Goal: Navigation & Orientation: Find specific page/section

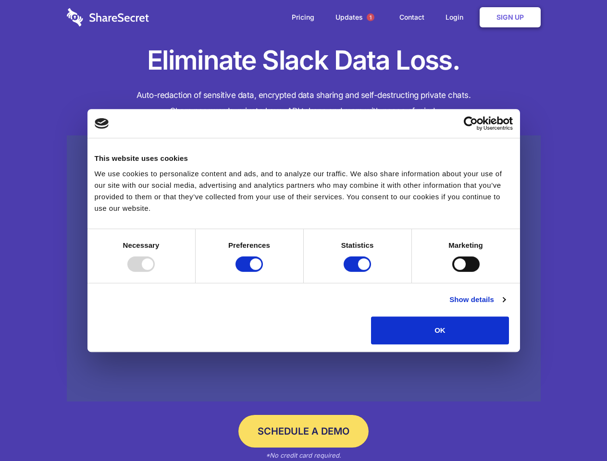
click at [155, 272] on div at bounding box center [140, 263] width 27 height 15
click at [263, 272] on input "Preferences" at bounding box center [248, 263] width 27 height 15
checkbox input "false"
click at [358, 272] on input "Statistics" at bounding box center [356, 263] width 27 height 15
checkbox input "false"
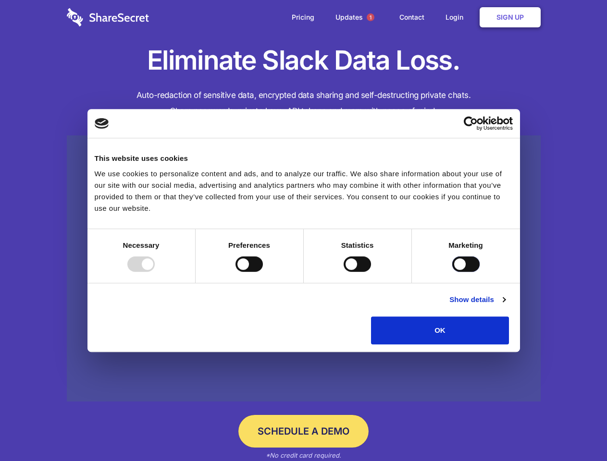
click at [452, 272] on input "Marketing" at bounding box center [465, 263] width 27 height 15
checkbox input "true"
click at [505, 305] on link "Show details" at bounding box center [477, 300] width 56 height 12
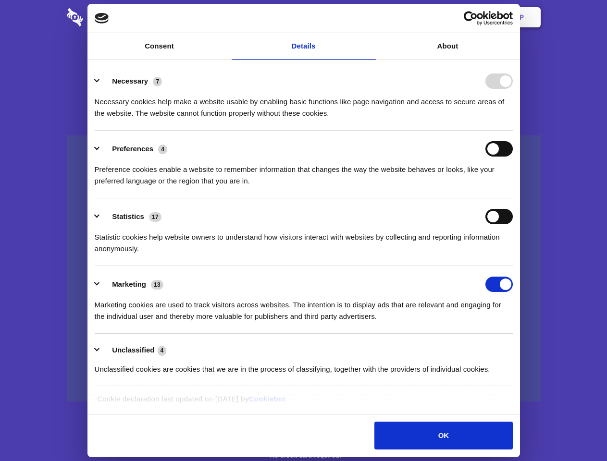
click at [512, 131] on li "Necessary 7 Necessary cookies help make a website usable by enabling basic func…" at bounding box center [304, 97] width 418 height 68
click at [370, 17] on span "1" at bounding box center [370, 17] width 8 height 8
